Goal: Task Accomplishment & Management: Use online tool/utility

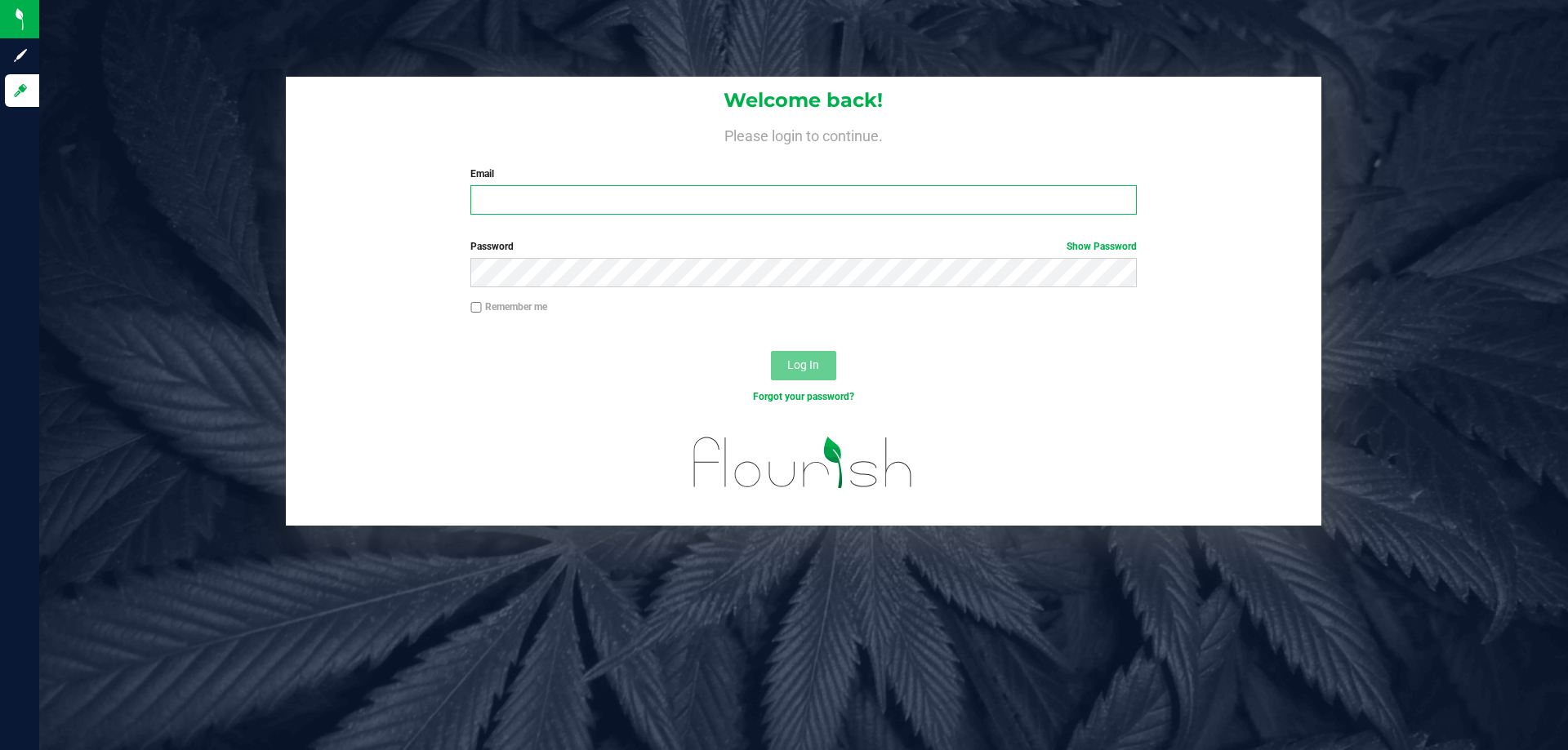
click at [547, 193] on input "Email" at bounding box center [803, 199] width 666 height 29
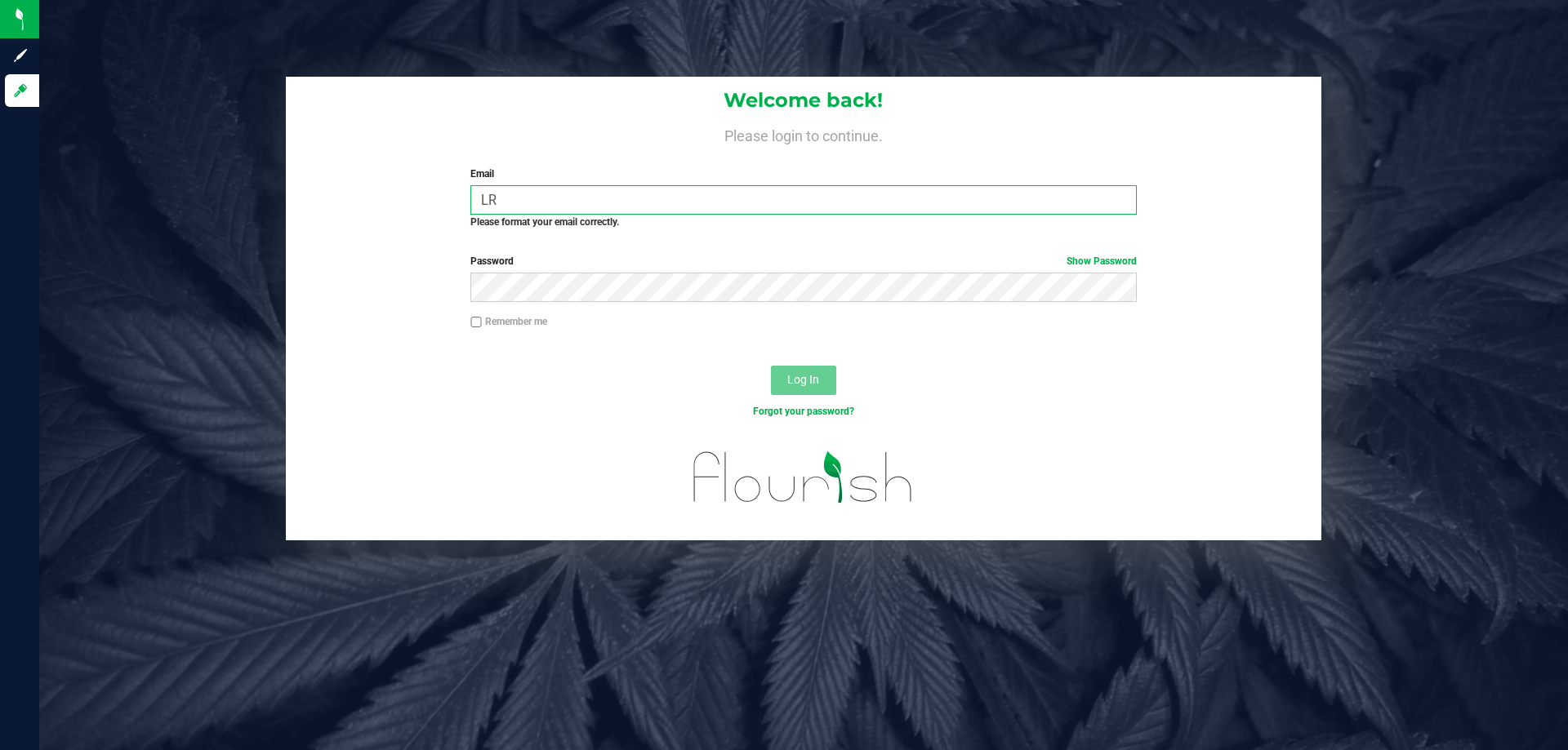
type input "L"
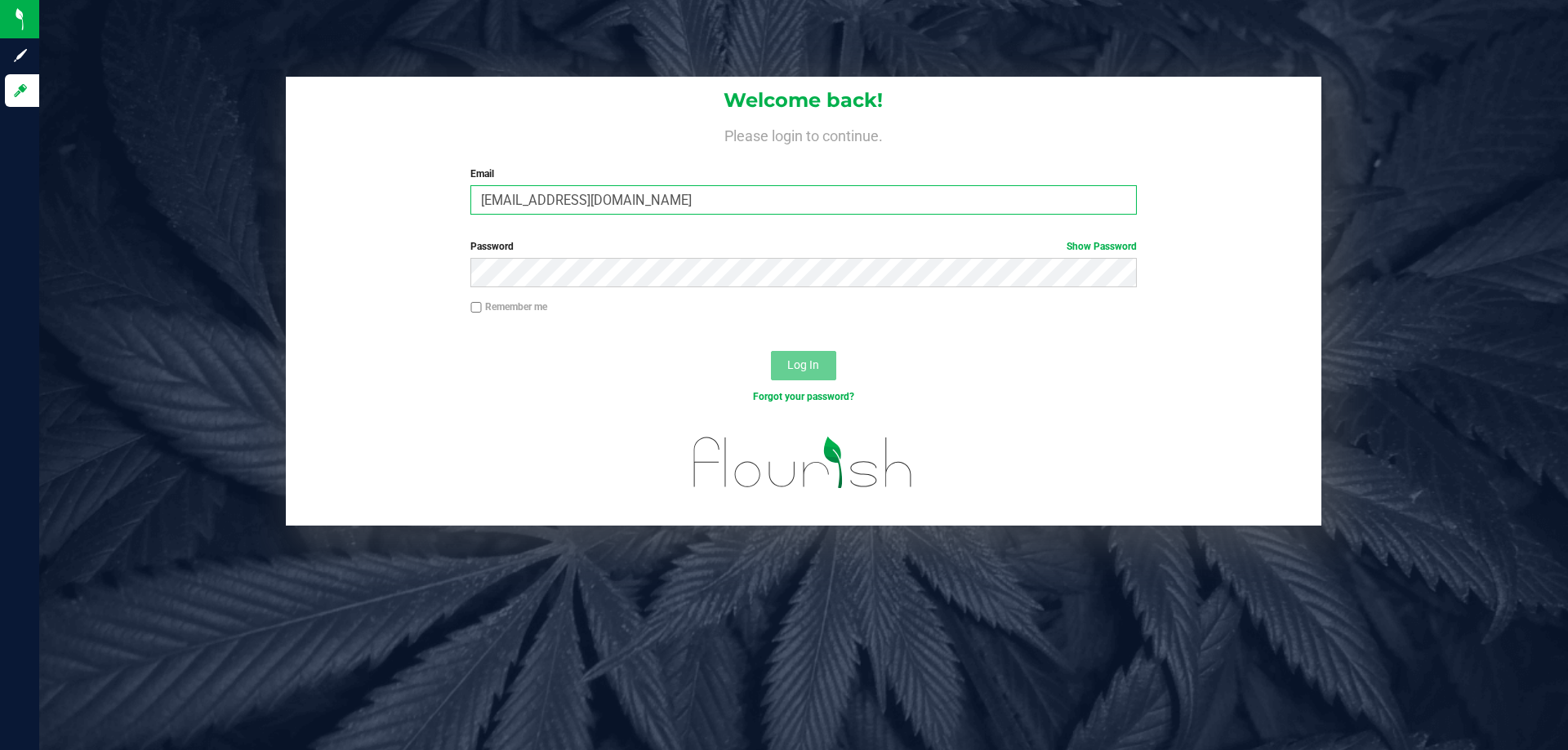
type input "[EMAIL_ADDRESS][DOMAIN_NAME]"
click at [771, 351] on button "Log In" at bounding box center [803, 366] width 66 height 29
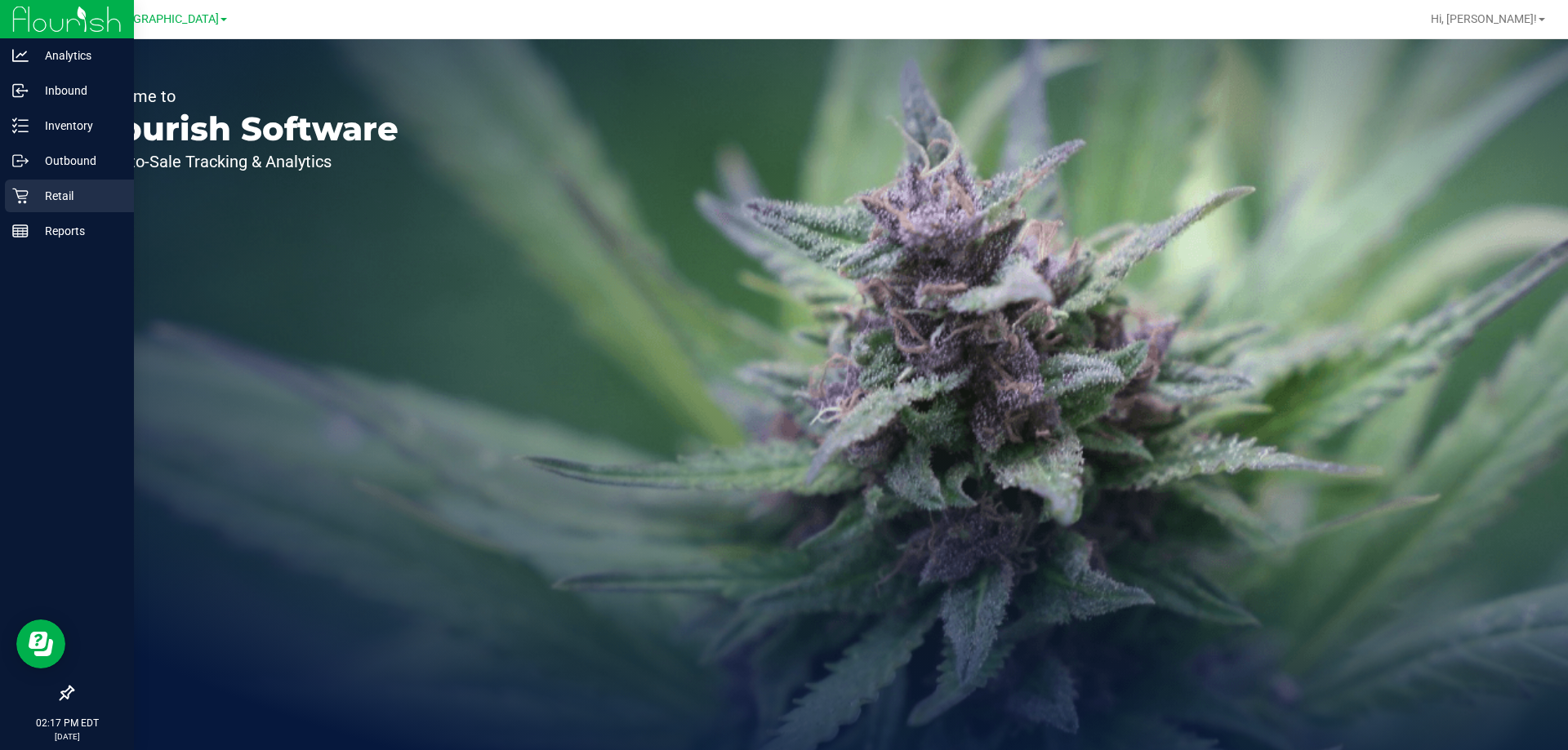
click at [68, 204] on p "Retail" at bounding box center [78, 195] width 98 height 20
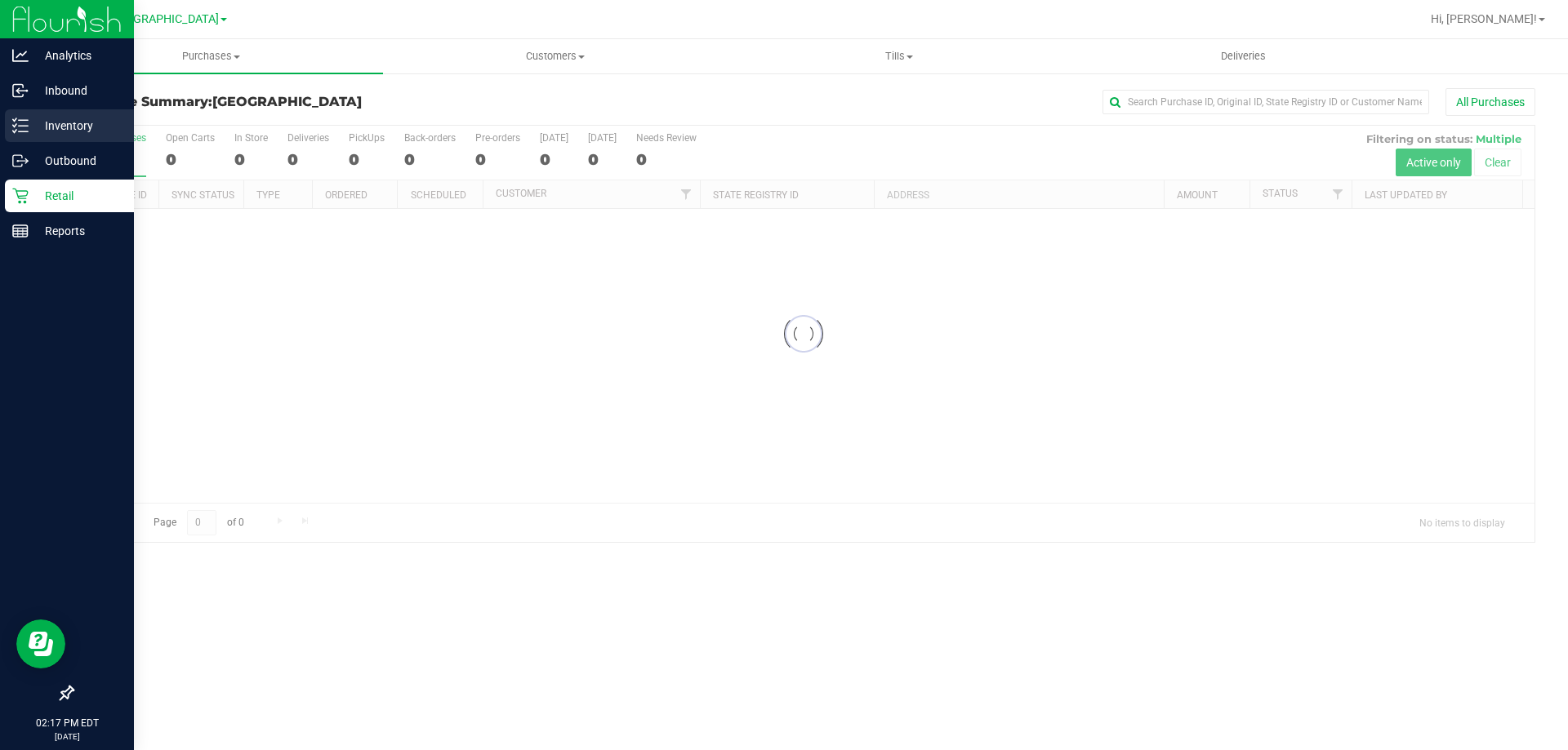
click at [84, 136] on div "Inventory" at bounding box center [69, 125] width 129 height 32
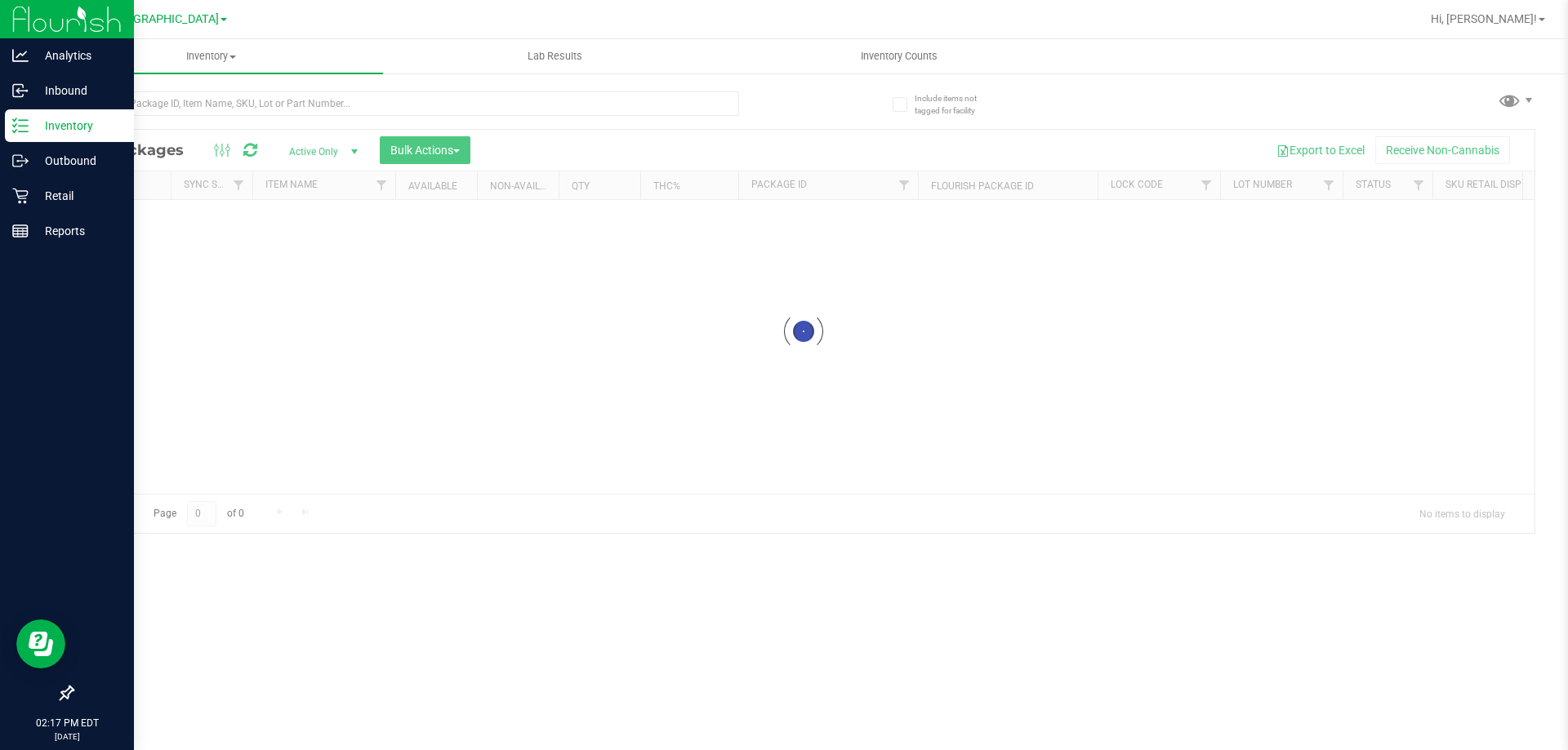
click at [64, 125] on p "Inventory" at bounding box center [78, 125] width 98 height 20
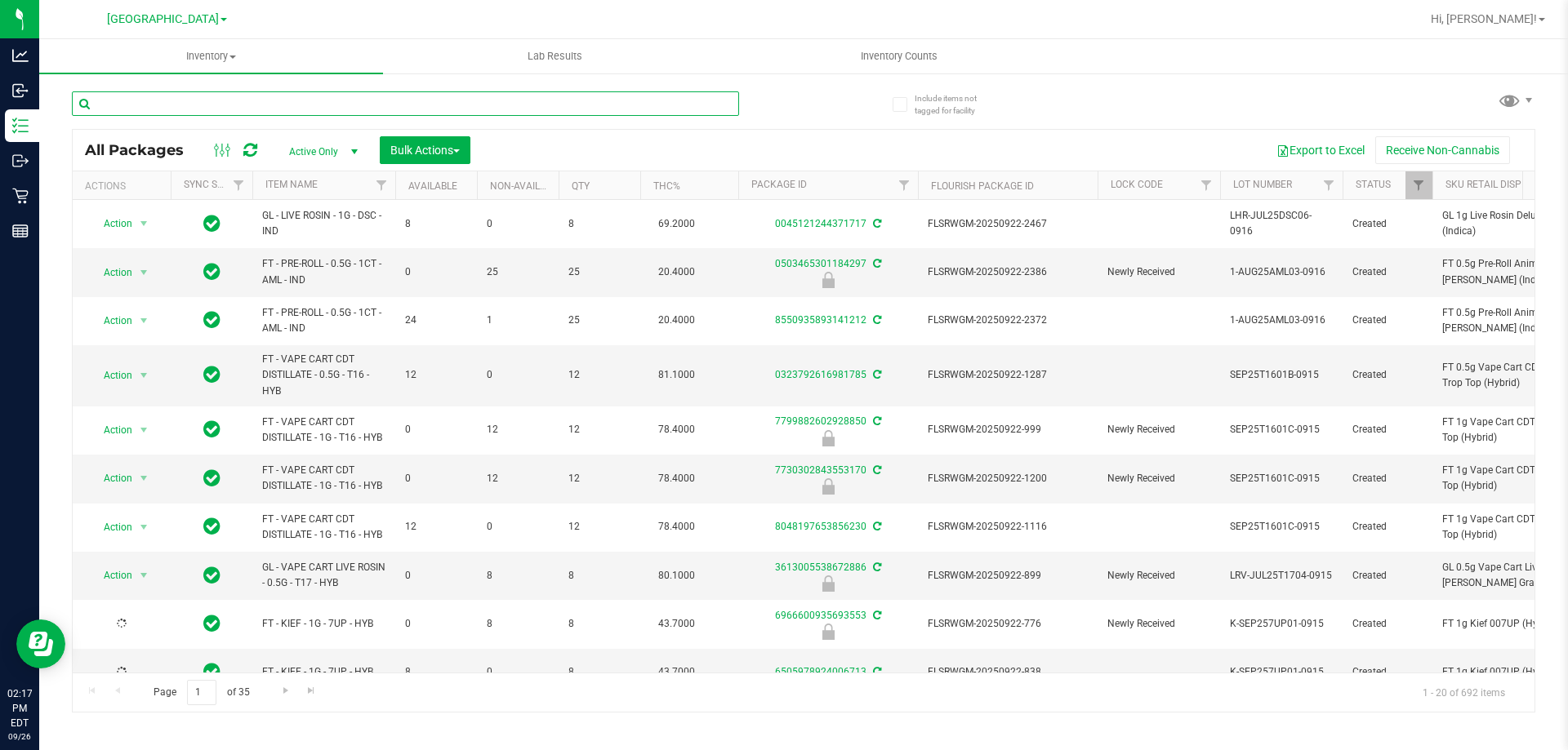
click at [258, 107] on input "text" at bounding box center [405, 103] width 667 height 25
type input "m"
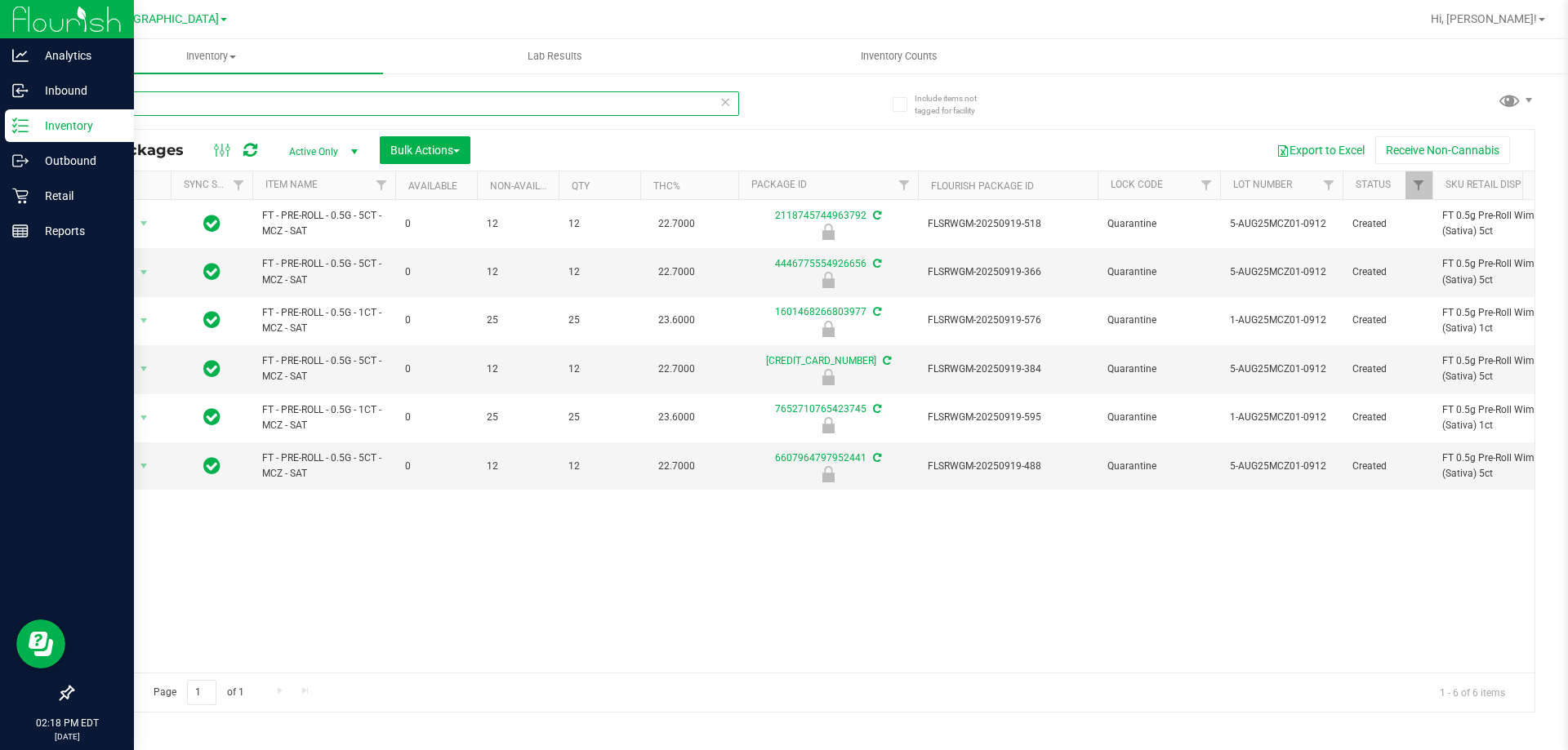
drag, startPoint x: 204, startPoint y: 108, endPoint x: 24, endPoint y: 125, distance: 180.8
click at [26, 124] on div "Analytics Inbound Inventory Outbound Retail Reports 02:18 PM EDT [DATE] 09/26 […" at bounding box center [784, 375] width 1568 height 750
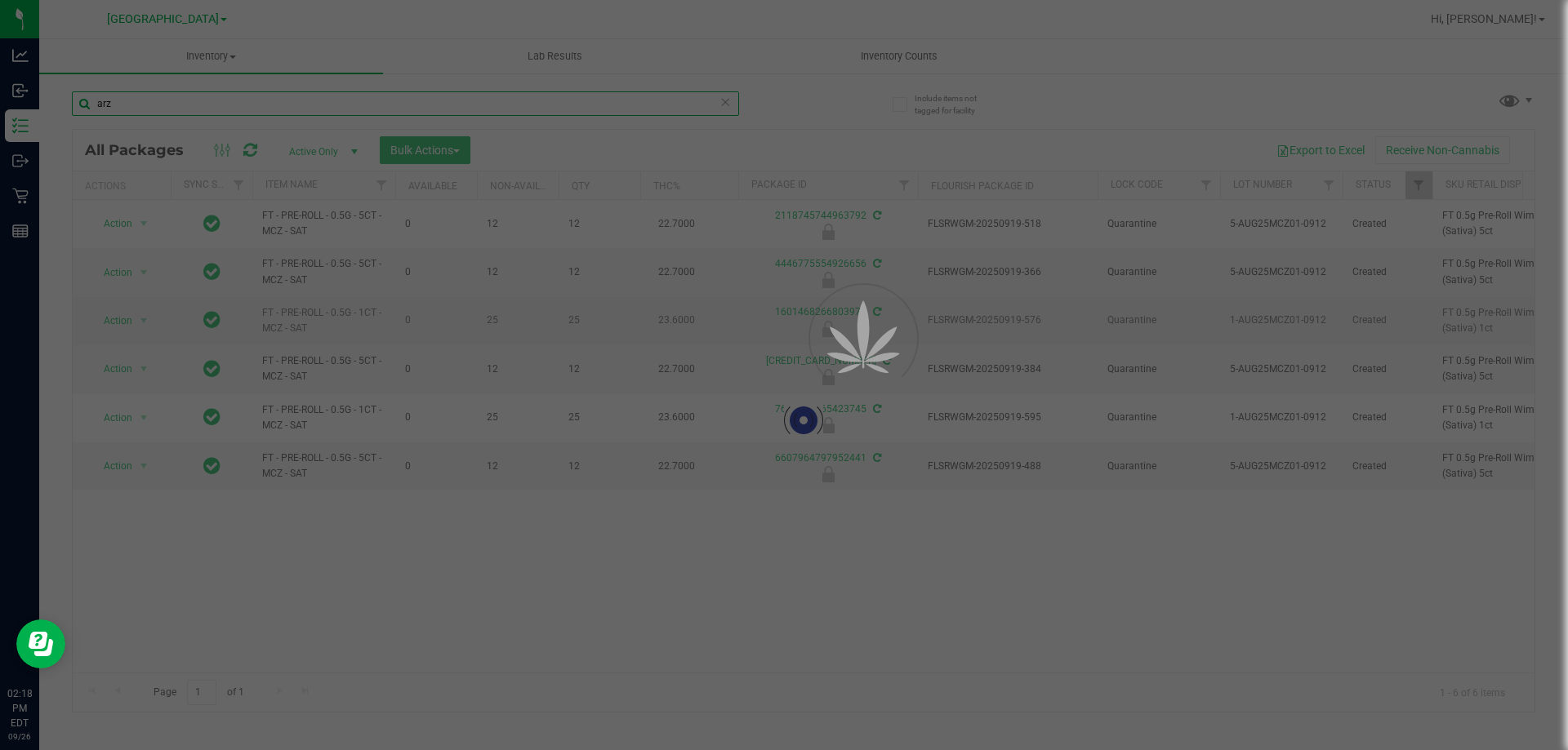
type input "arz"
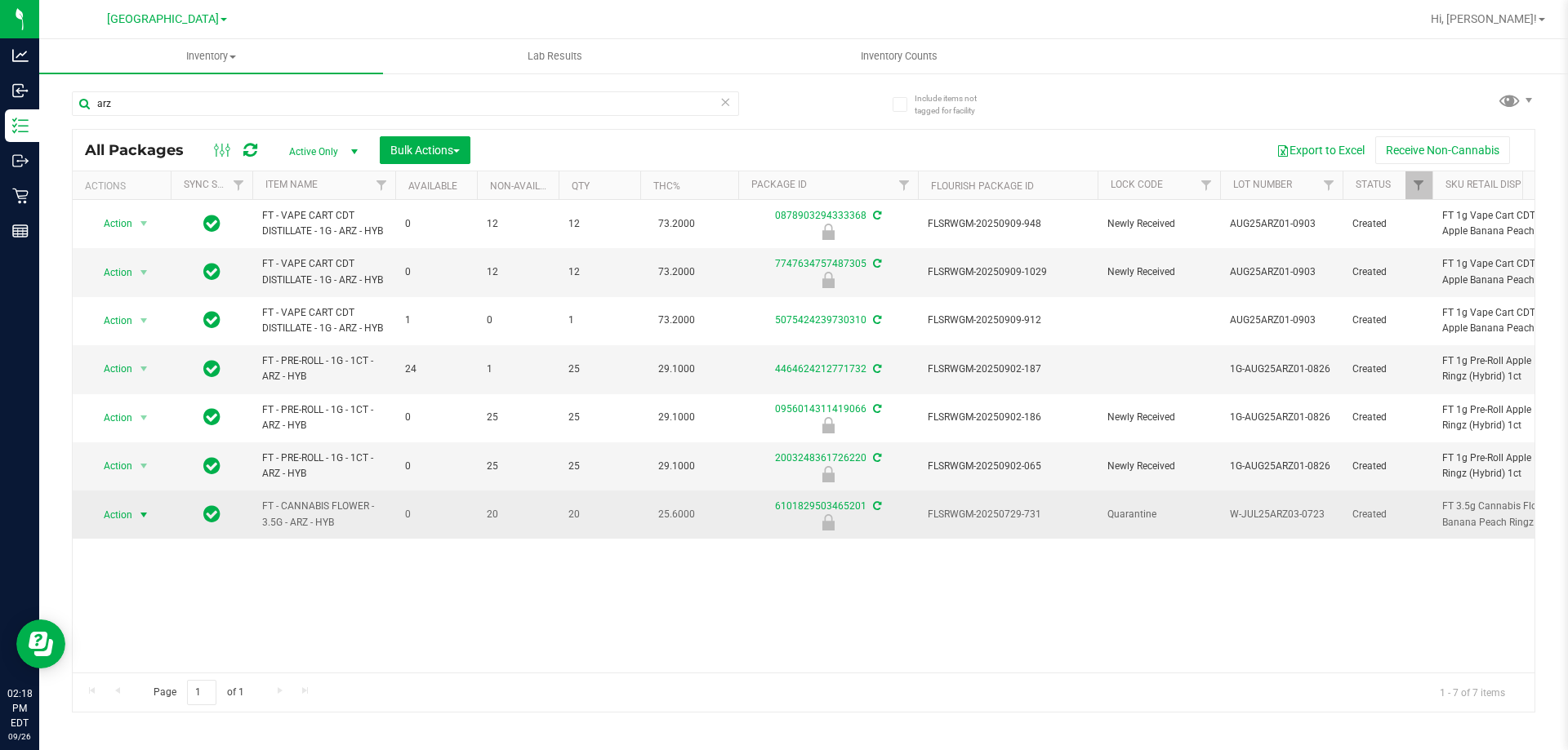
click at [124, 514] on span "Action" at bounding box center [111, 515] width 44 height 23
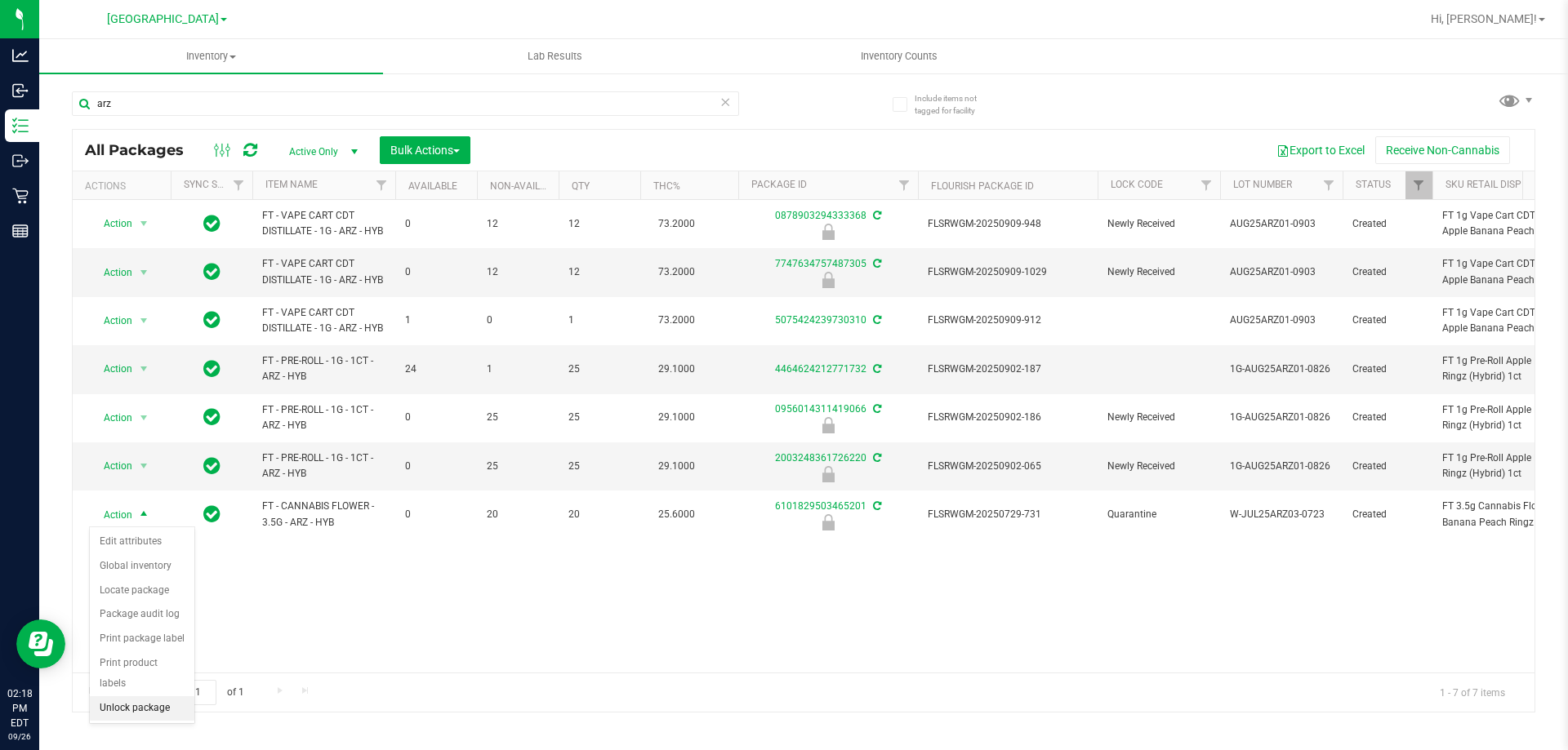
click at [150, 696] on li "Unlock package" at bounding box center [142, 708] width 105 height 25
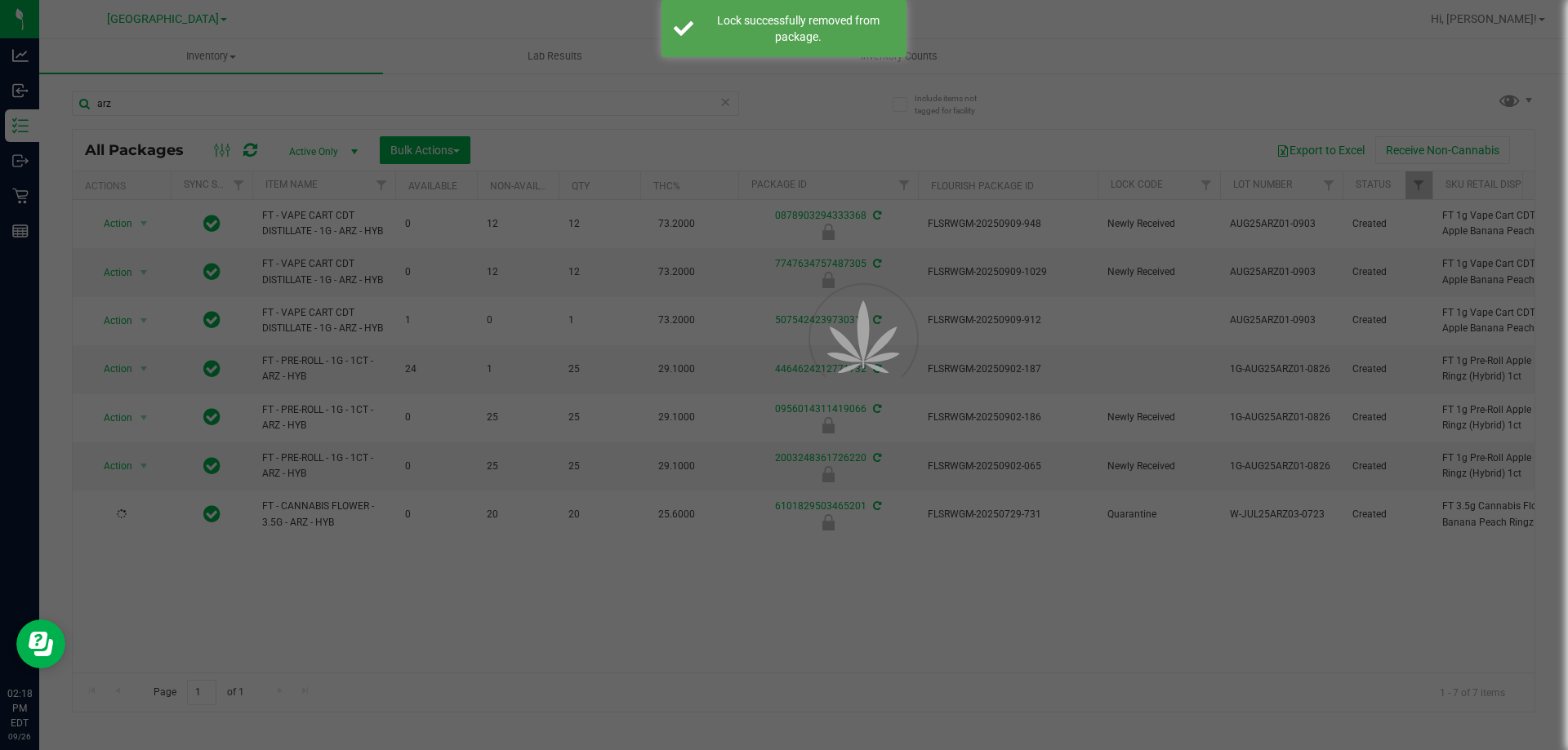
click at [414, 575] on div at bounding box center [784, 375] width 1568 height 750
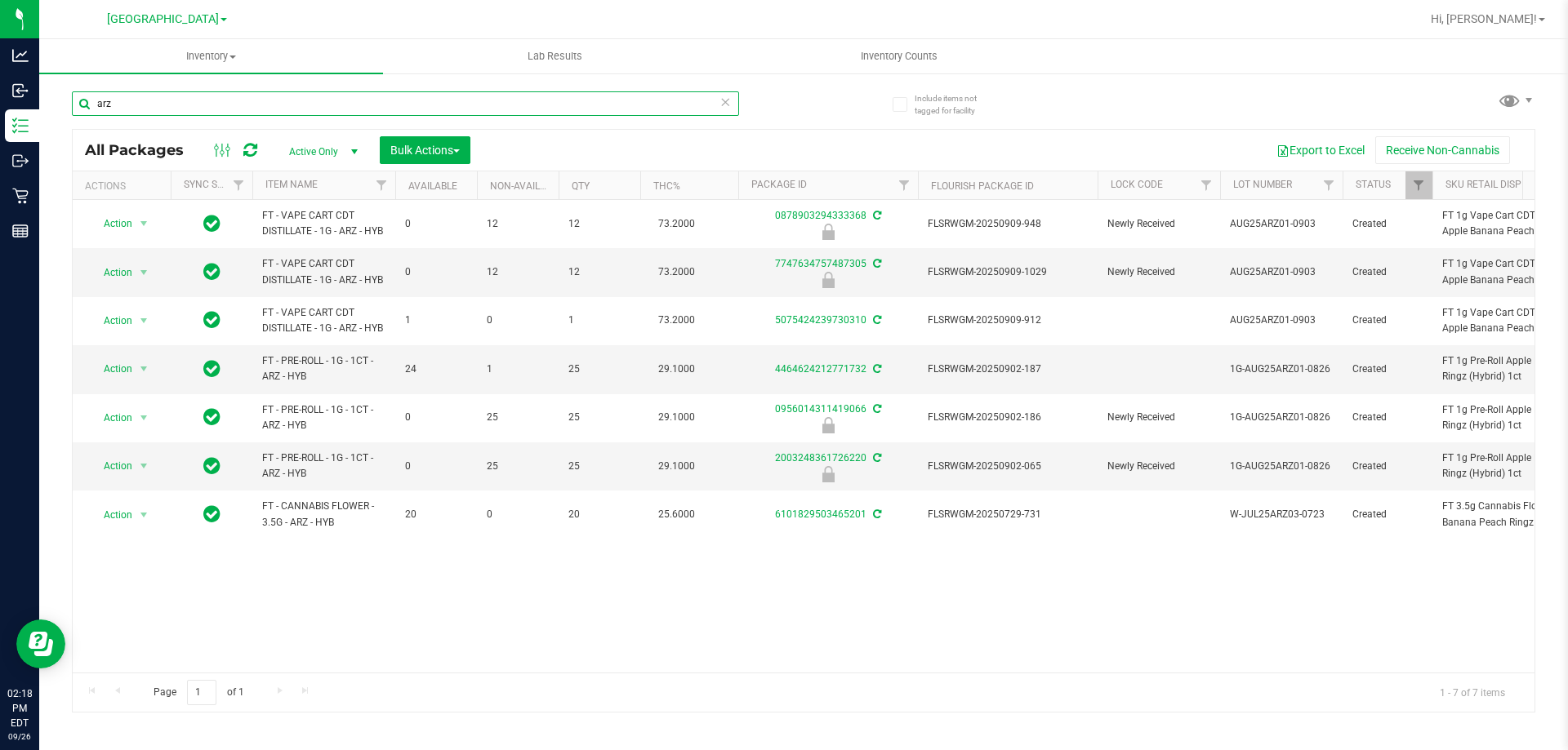
drag, startPoint x: 131, startPoint y: 104, endPoint x: 62, endPoint y: 115, distance: 69.9
click at [62, 115] on div "Include items not tagged for facility arz All Packages Active Only Active Only …" at bounding box center [803, 320] width 1529 height 498
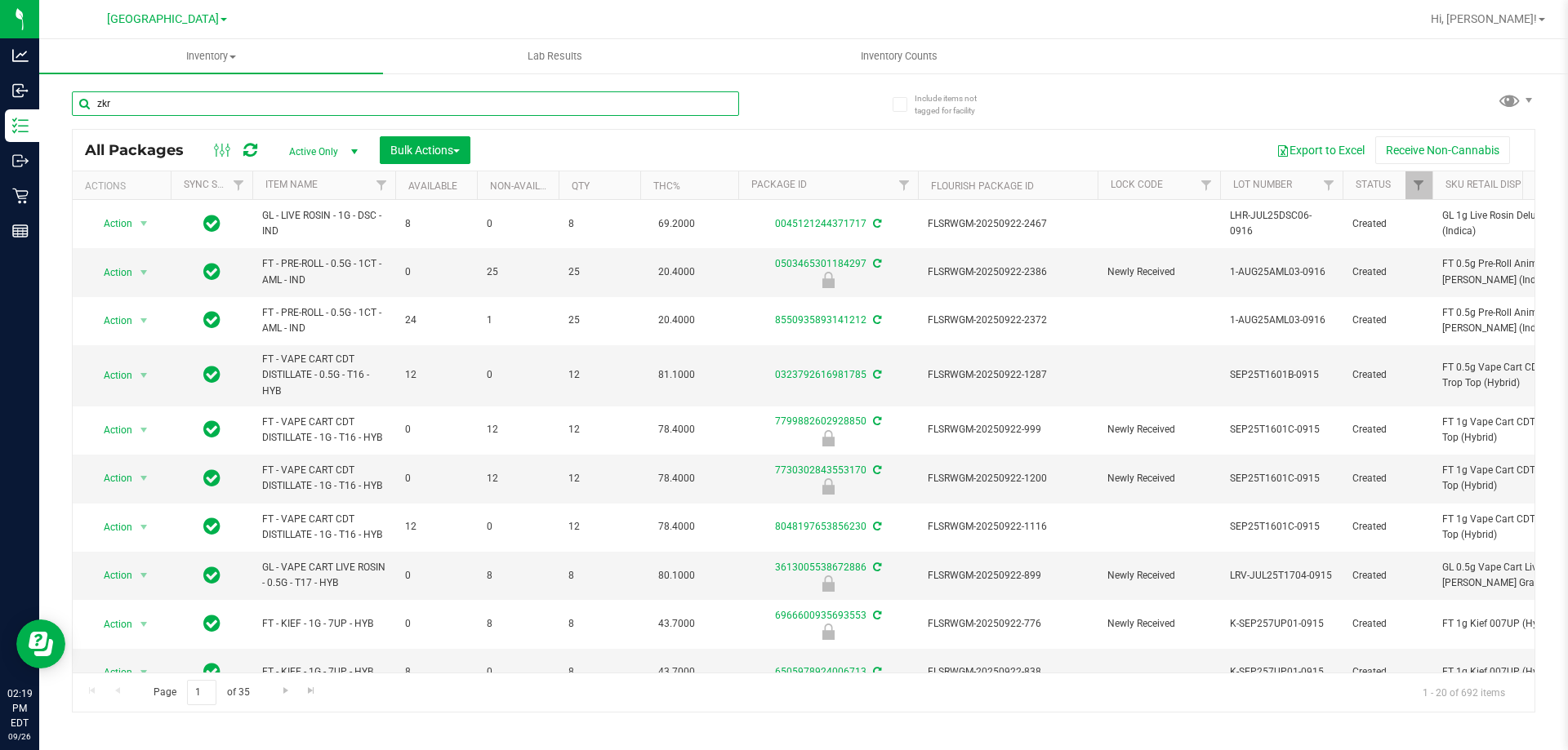
type input "zkr"
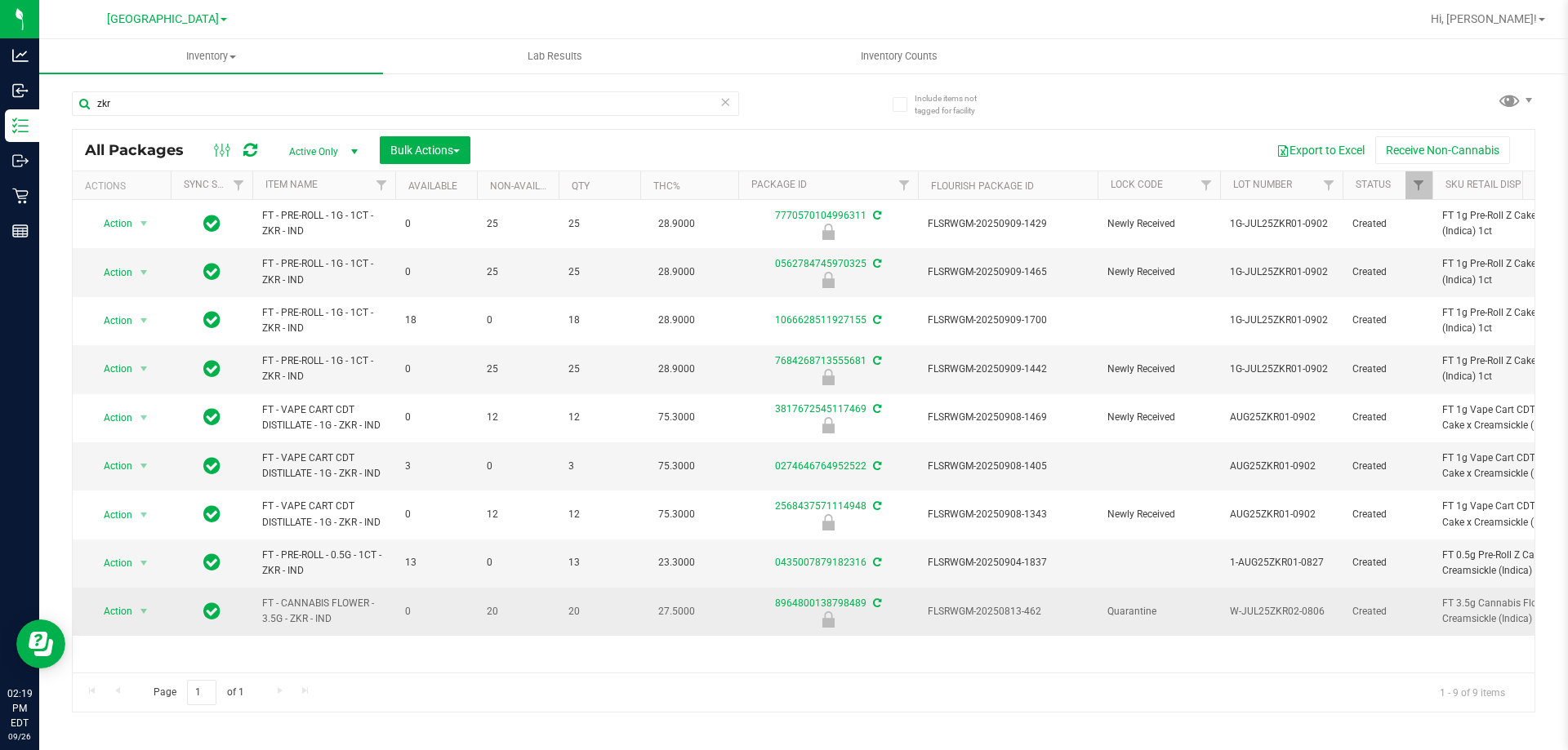
click at [122, 611] on span "Action" at bounding box center [111, 611] width 44 height 23
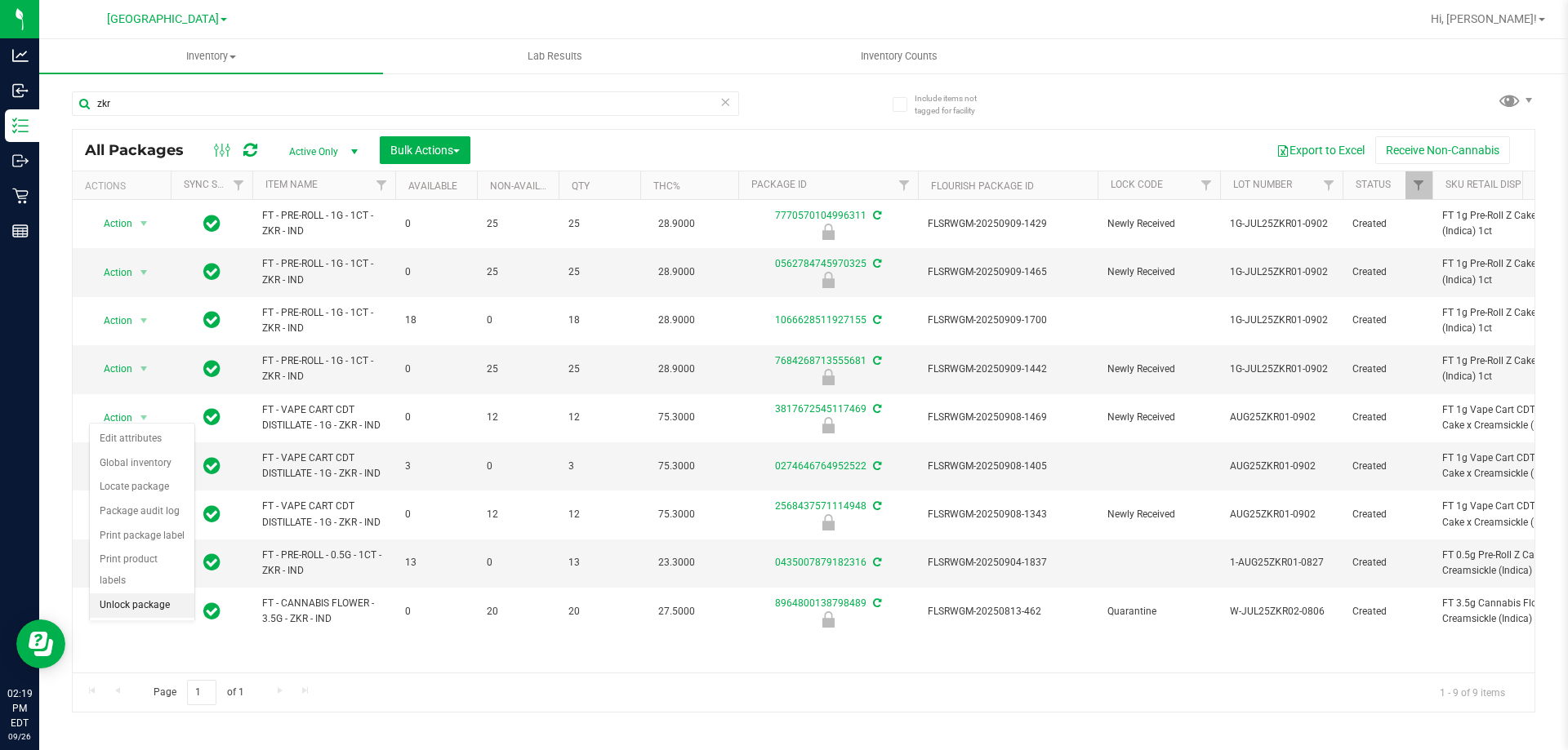
click at [125, 593] on li "Unlock package" at bounding box center [142, 605] width 105 height 25
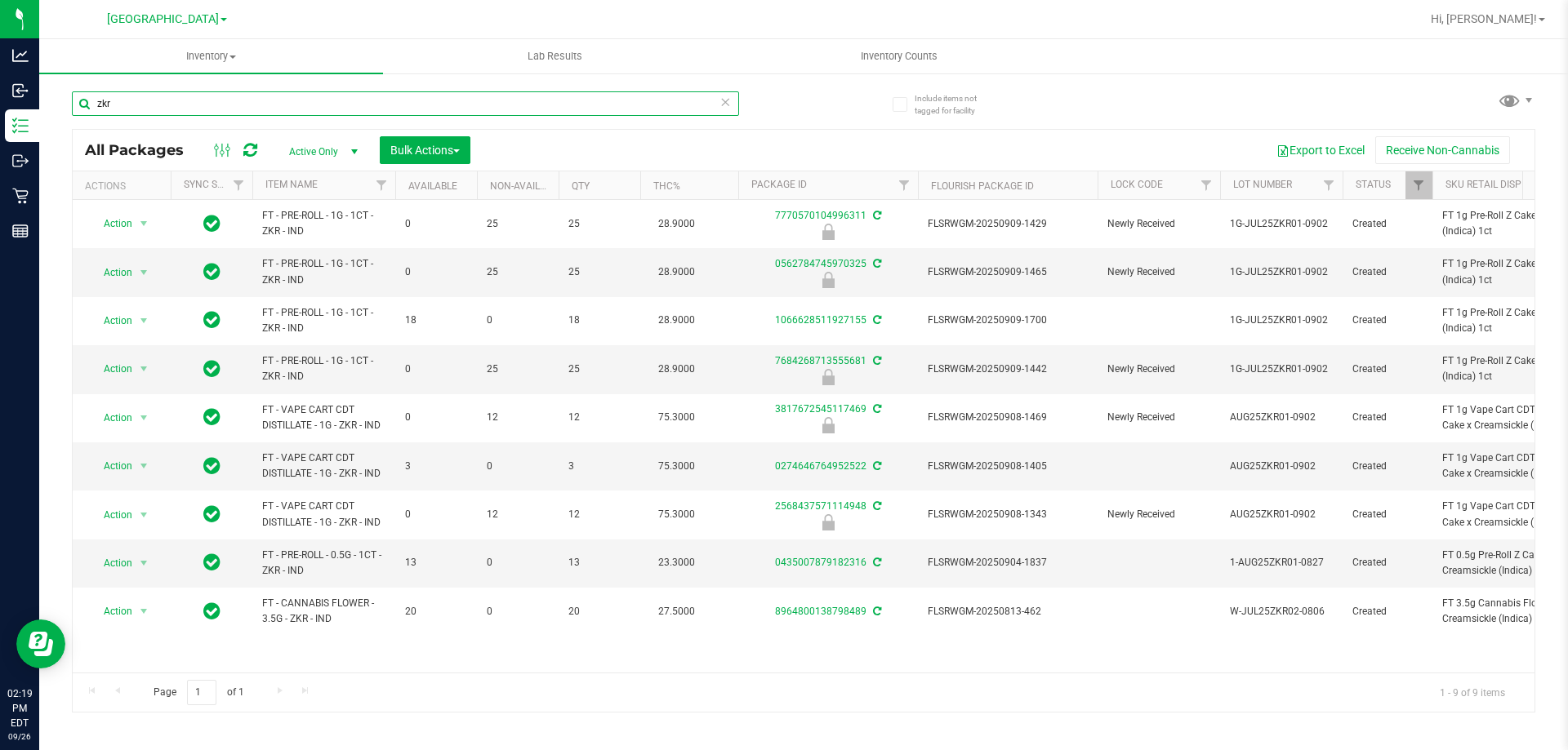
click at [379, 103] on input "zkr" at bounding box center [405, 103] width 667 height 25
type input "z"
type input "mcz"
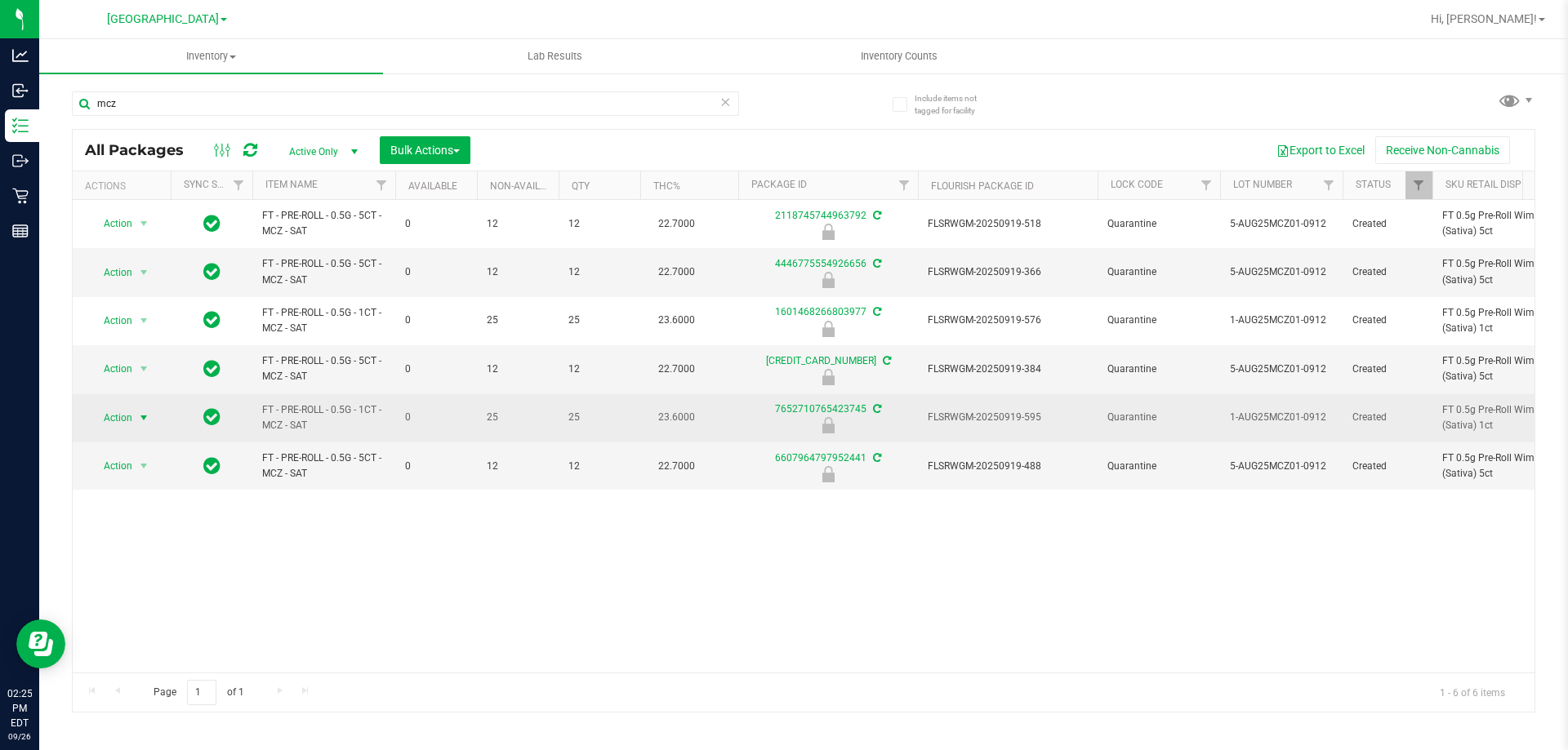
click at [130, 418] on span "Action" at bounding box center [111, 418] width 44 height 23
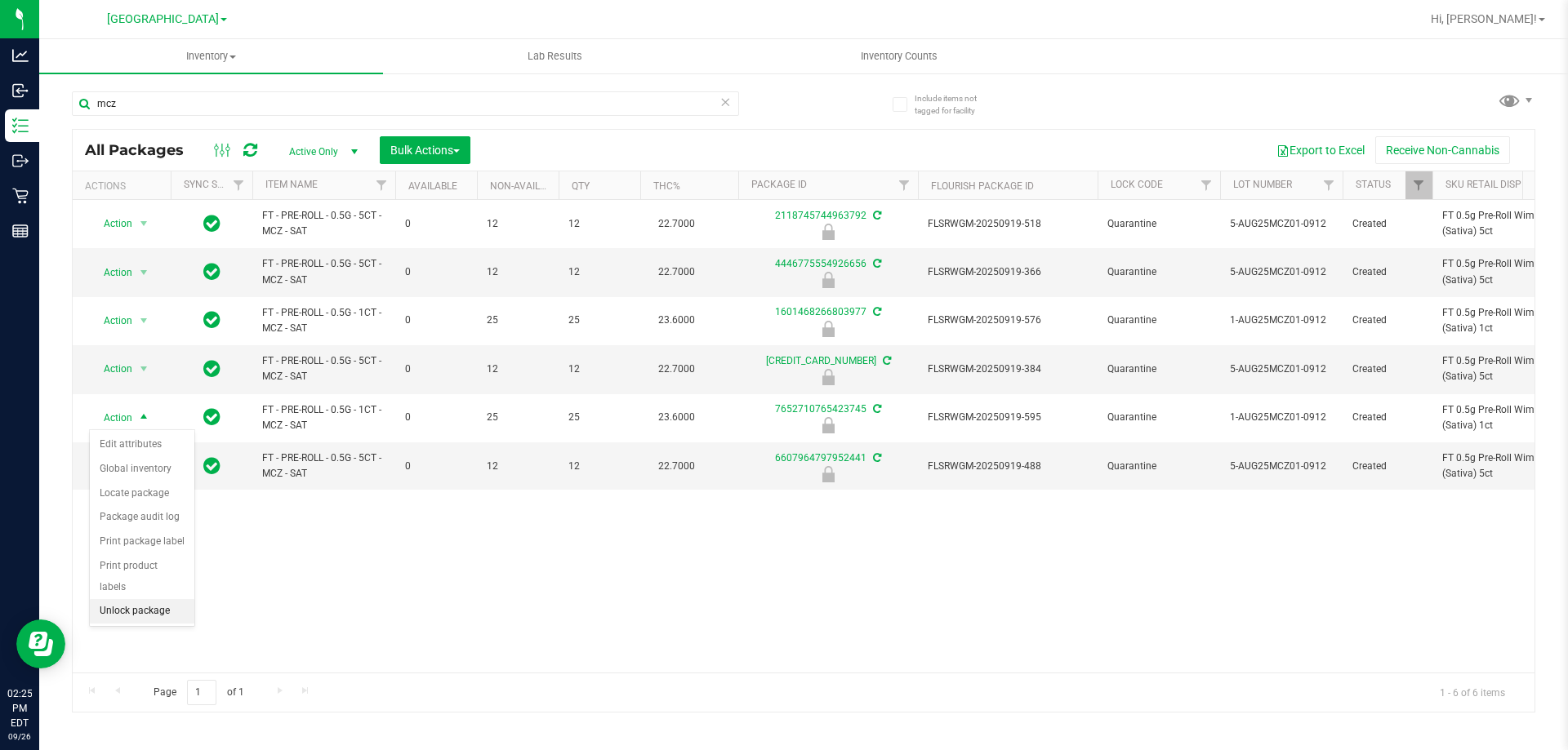
click at [145, 599] on li "Unlock package" at bounding box center [142, 611] width 105 height 25
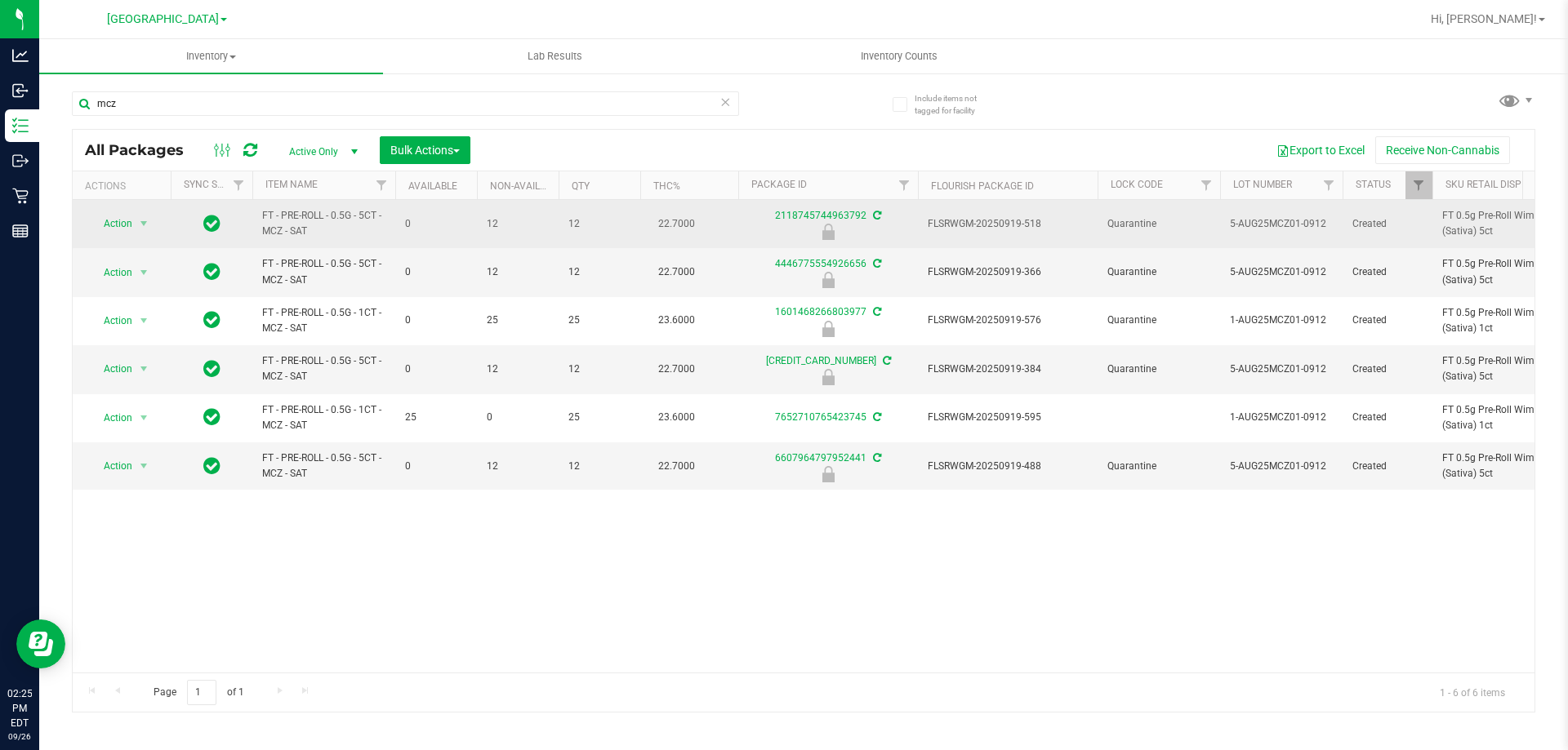
drag, startPoint x: 319, startPoint y: 235, endPoint x: 260, endPoint y: 222, distance: 60.4
copy tr "FT - PRE-ROLL - 0.5G - 5CT - MCZ - SAT"
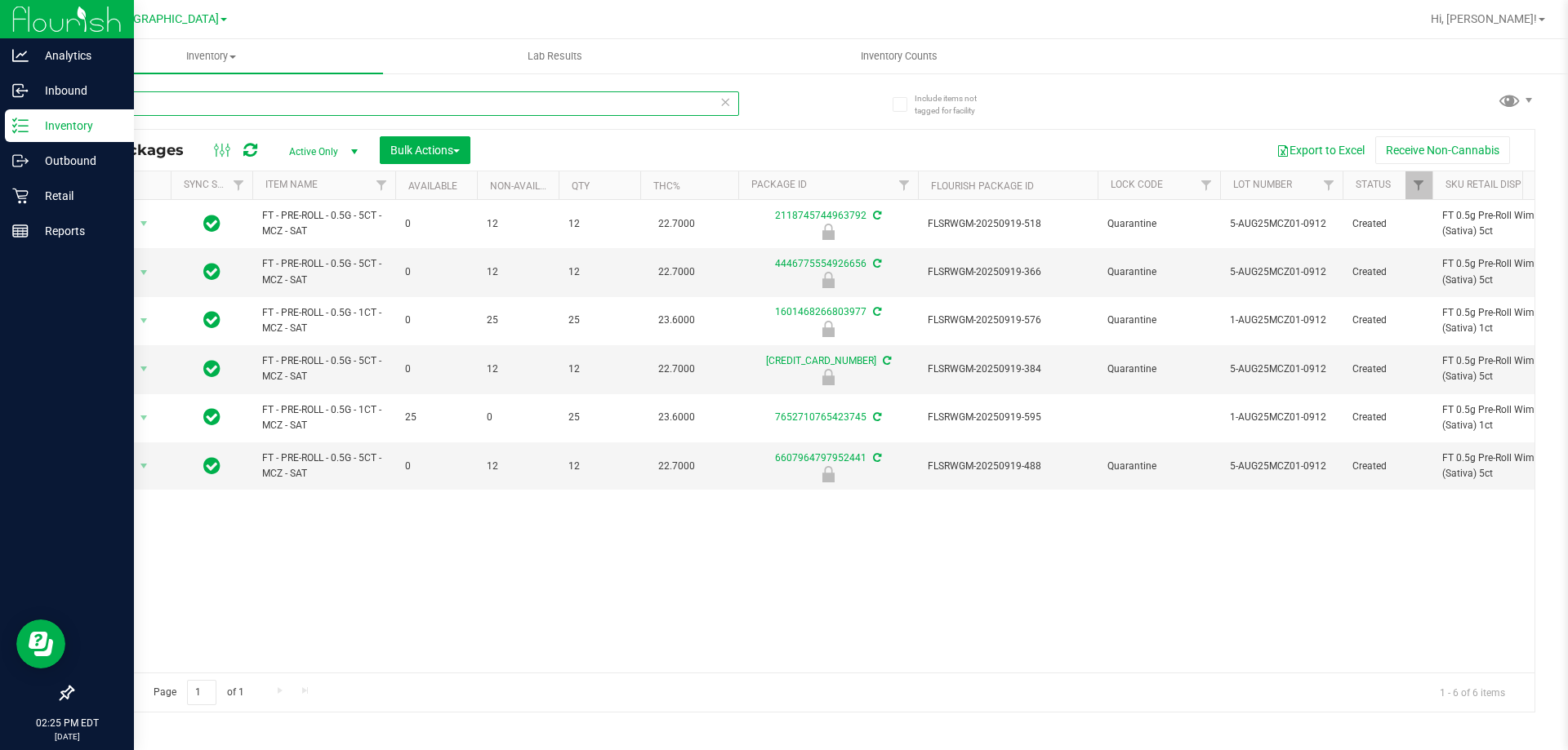
drag, startPoint x: 158, startPoint y: 105, endPoint x: 109, endPoint y: 127, distance: 53.7
click at [0, 136] on div "Analytics Inbound Inventory Outbound Retail Reports 02:25 PM EDT [DATE] 09/26 […" at bounding box center [784, 375] width 1568 height 750
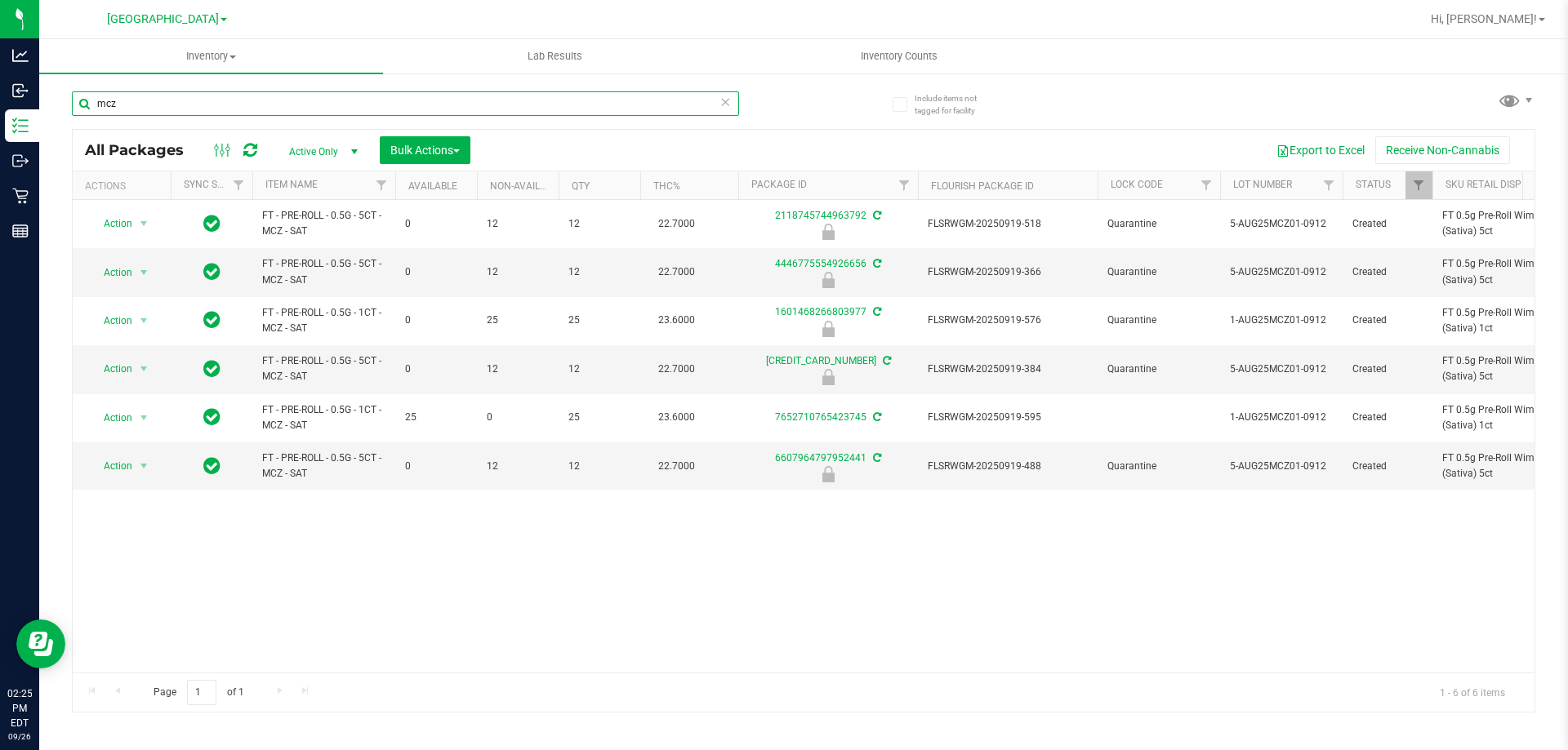
paste input "FT - PRE-ROLL - 0.5G - 5CT - MCZ - SAT"
type input "FT - PRE-ROLL - 0.5G - 5CT - MCZ - SAT"
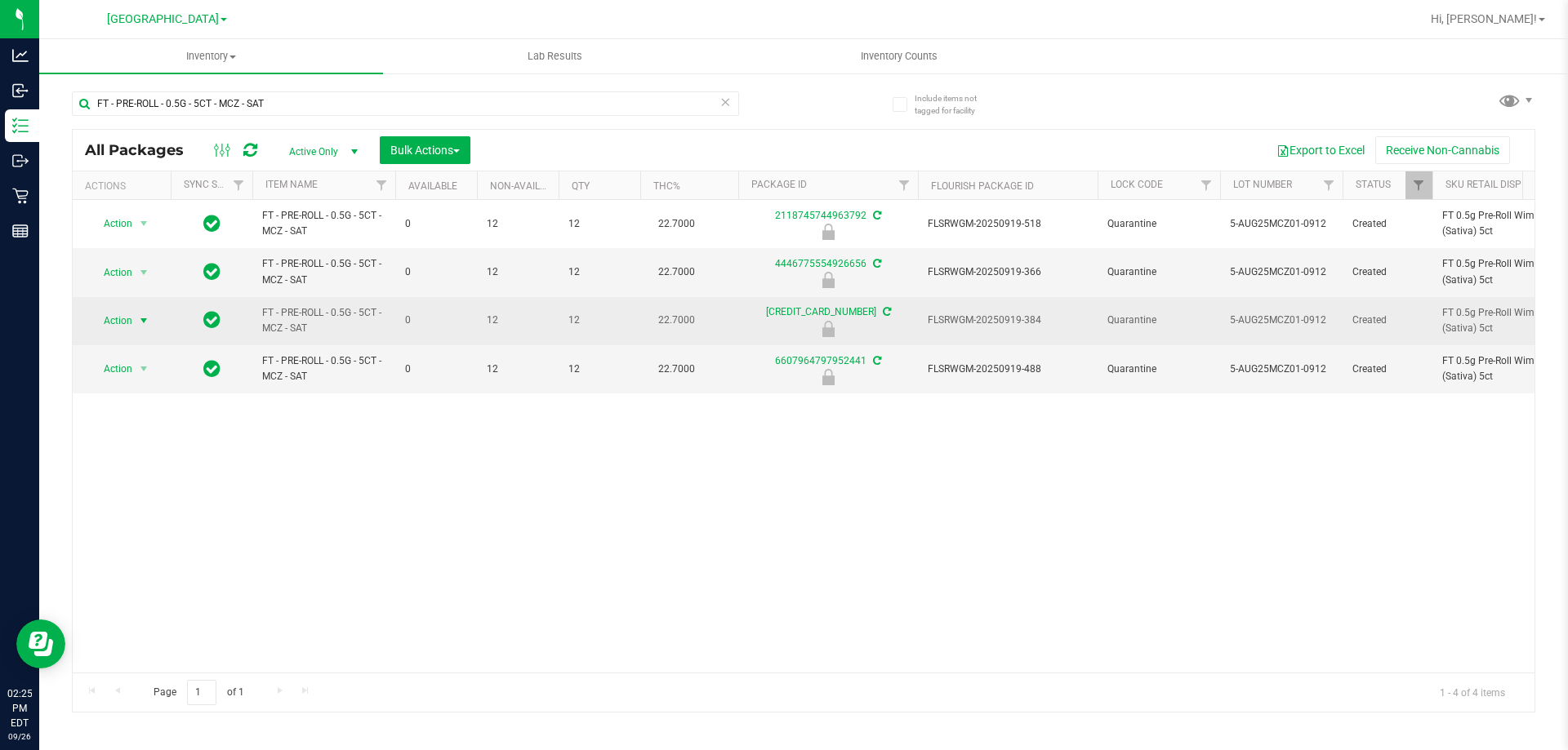
click at [123, 324] on span "Action" at bounding box center [111, 320] width 44 height 23
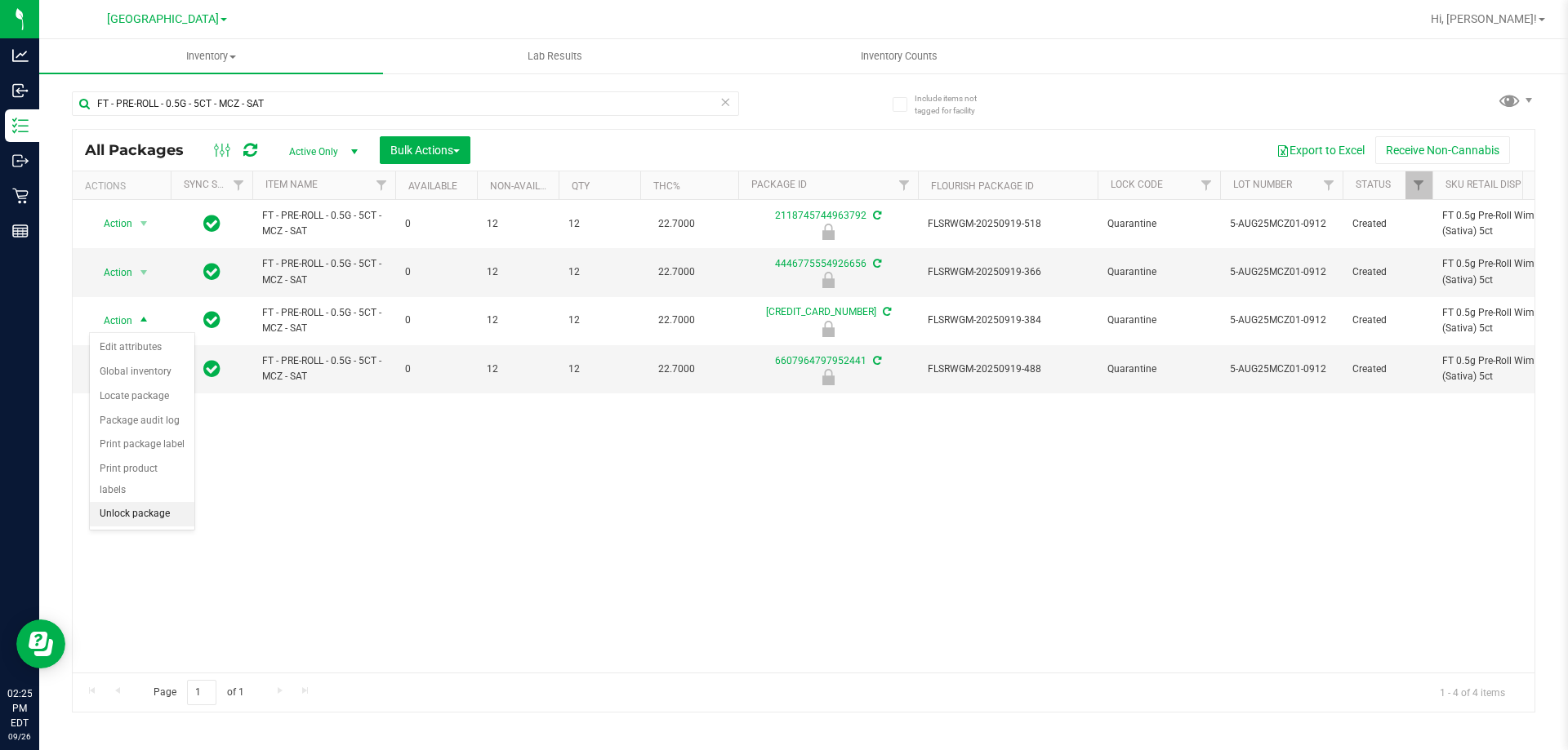
click at [175, 502] on li "Unlock package" at bounding box center [142, 514] width 105 height 25
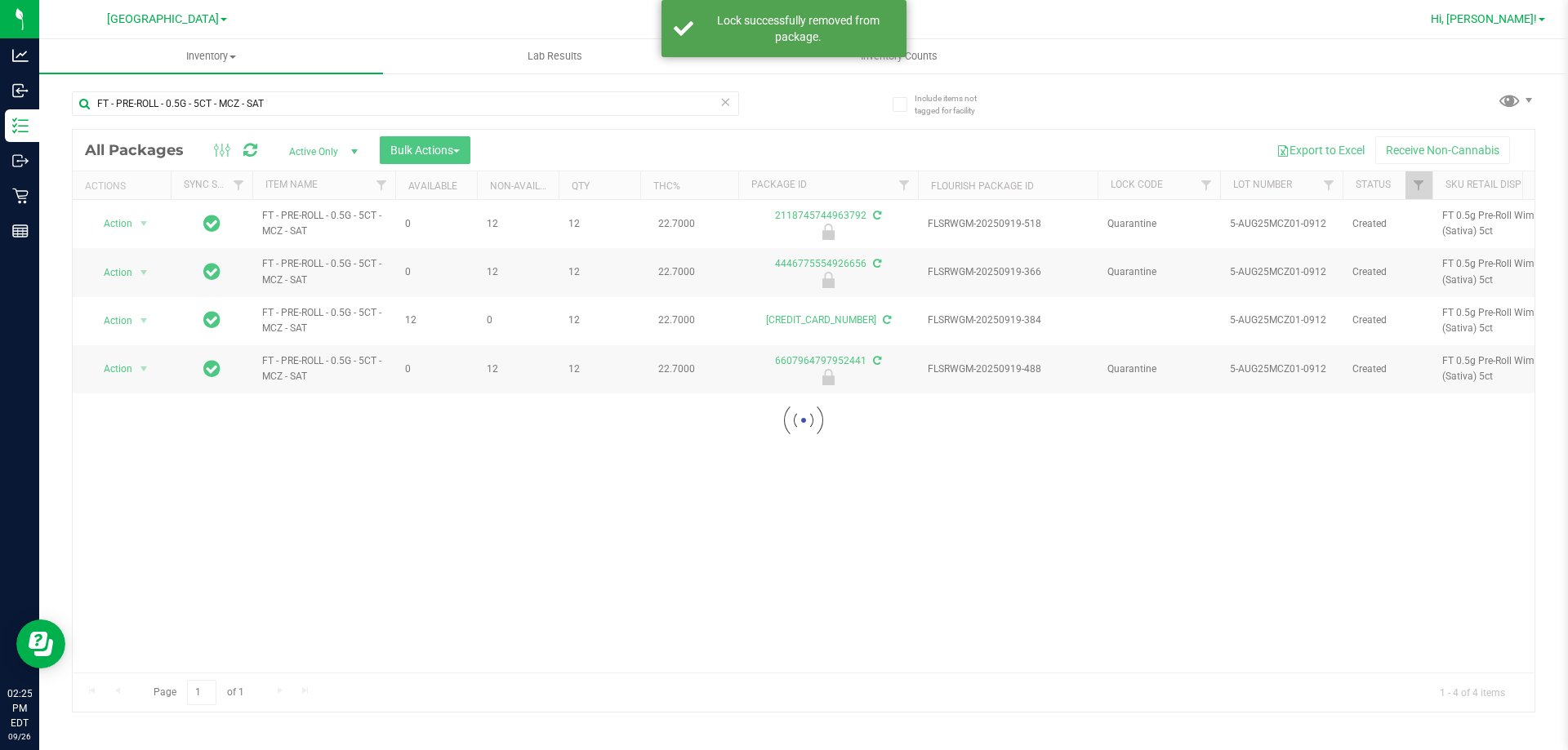
click at [1508, 14] on span "Hi, [PERSON_NAME]!" at bounding box center [1484, 18] width 107 height 13
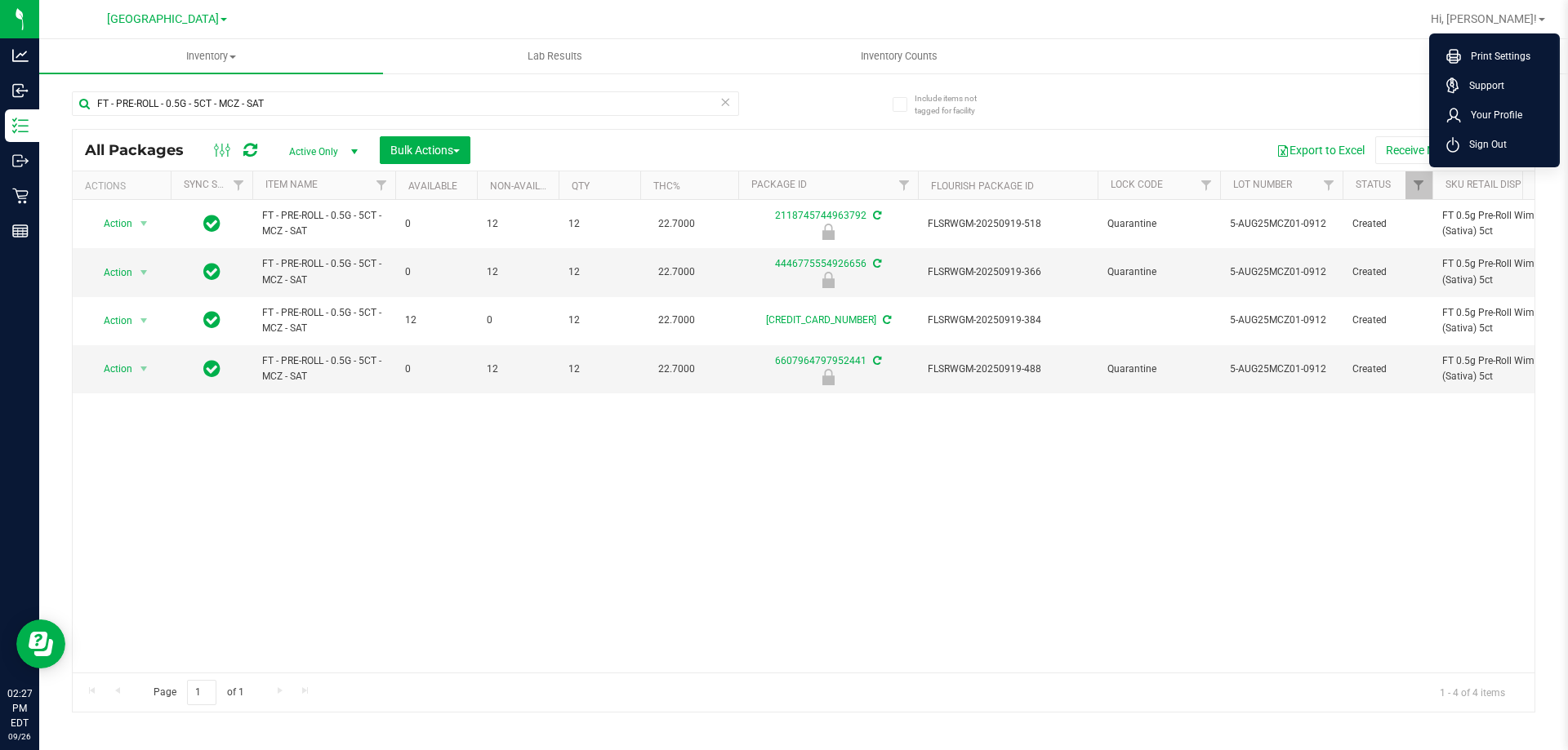
click at [1350, 69] on ul "Inventory All packages All inventory Waste log Create inventory Lab Results Inv…" at bounding box center [823, 56] width 1568 height 35
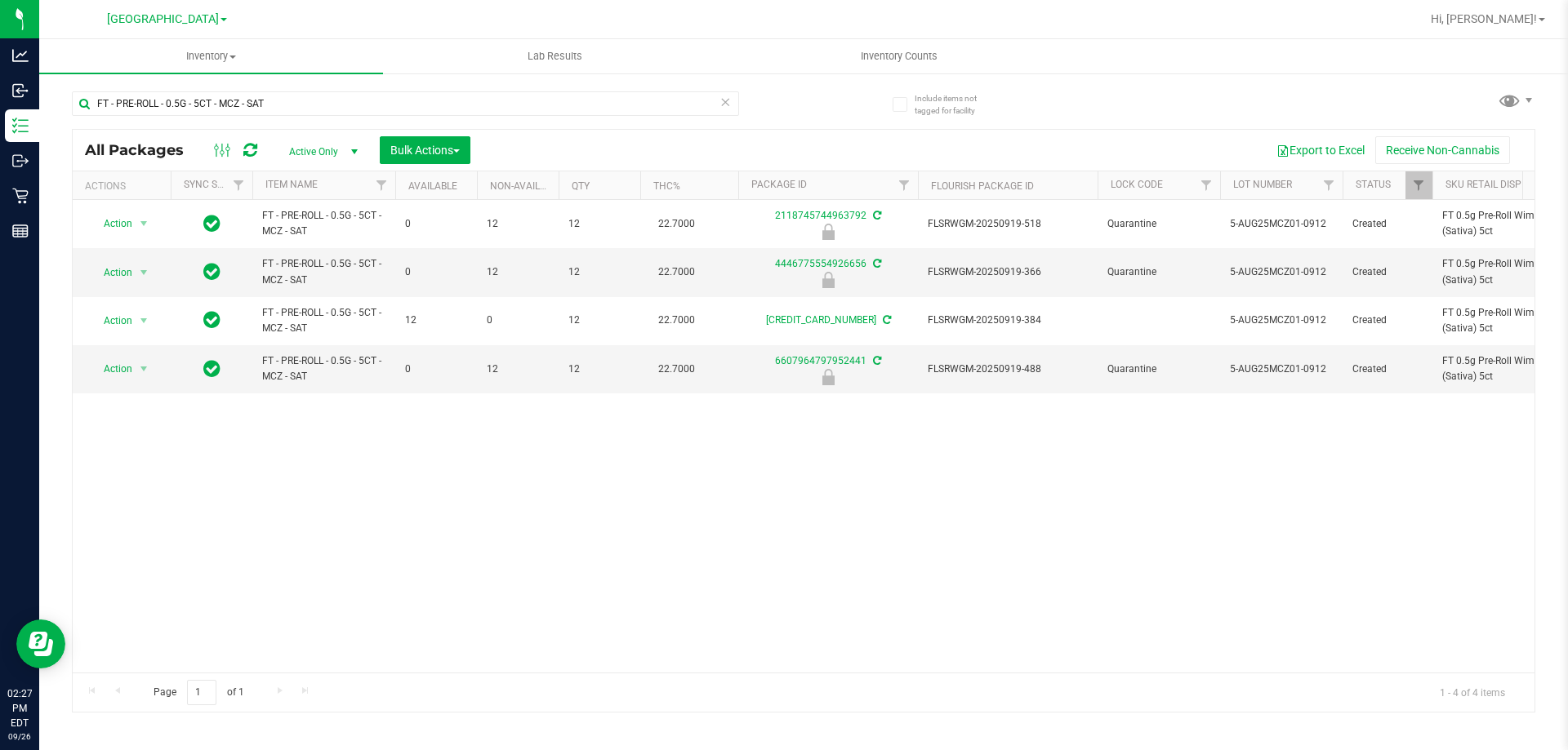
click at [1062, 621] on div "Action Action Edit attributes Global inventory Locate package Package audit log…" at bounding box center [803, 436] width 1461 height 473
click at [1490, 18] on span "Hi, [PERSON_NAME]!" at bounding box center [1484, 18] width 107 height 13
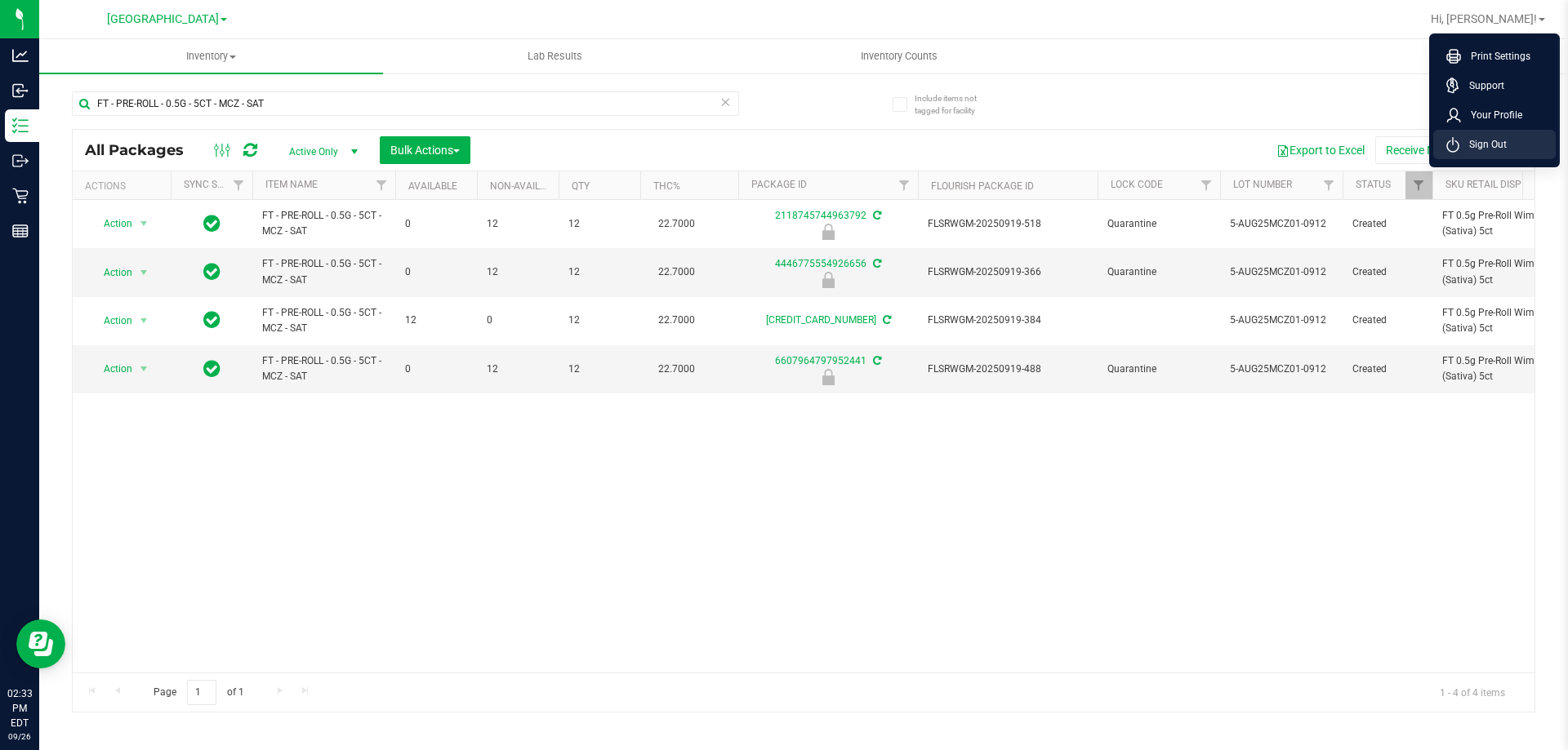
click at [1476, 151] on span "Sign Out" at bounding box center [1483, 144] width 48 height 16
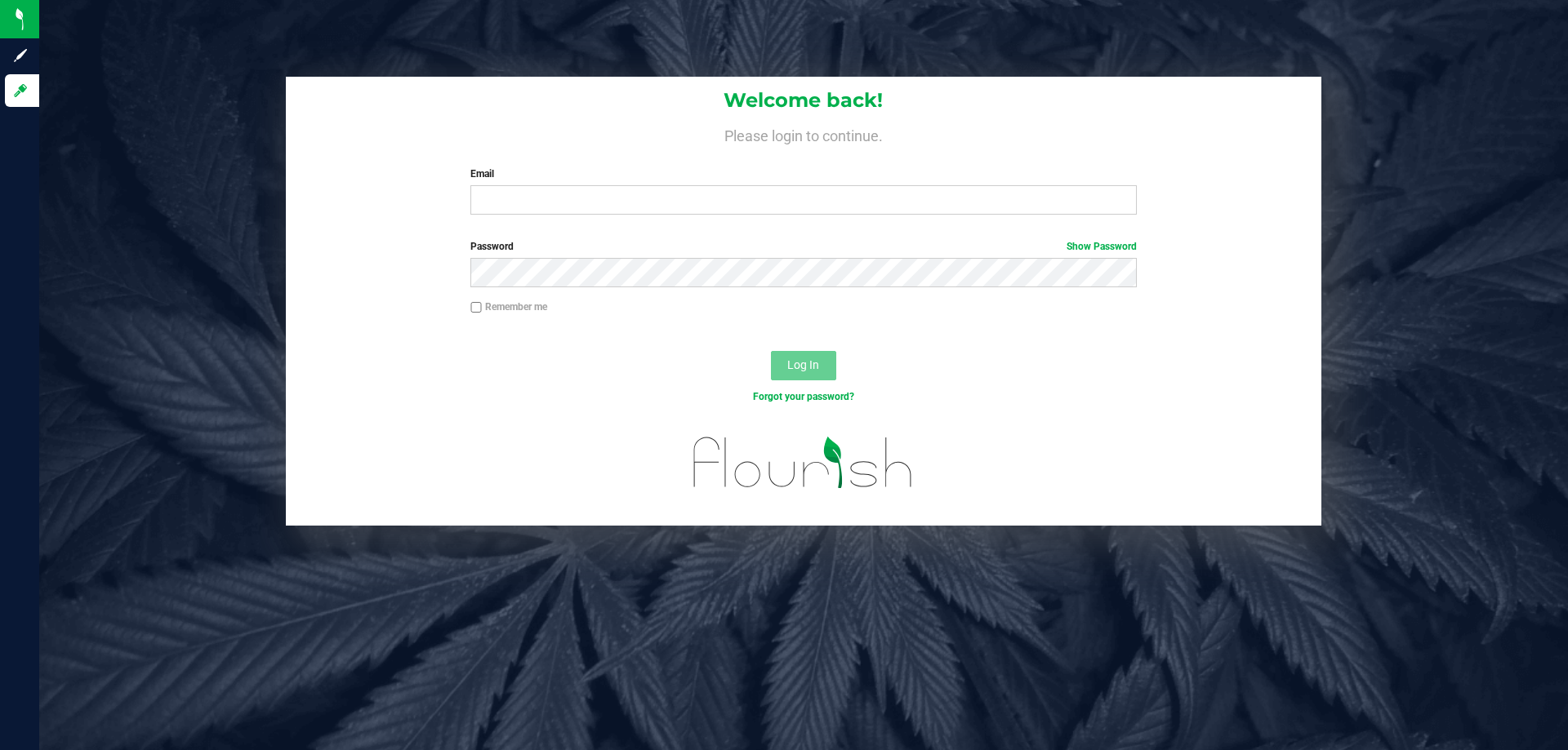
click at [1345, 104] on div "Welcome back! Please login to continue. Email Required Please format your email…" at bounding box center [804, 301] width 1554 height 449
